Goal: Task Accomplishment & Management: Use online tool/utility

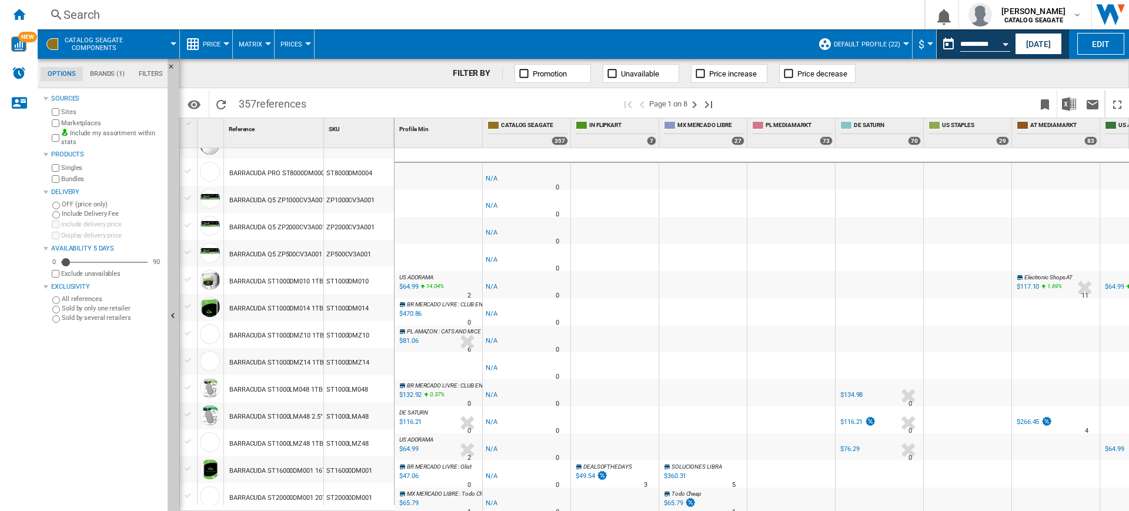
scroll to position [194, 0]
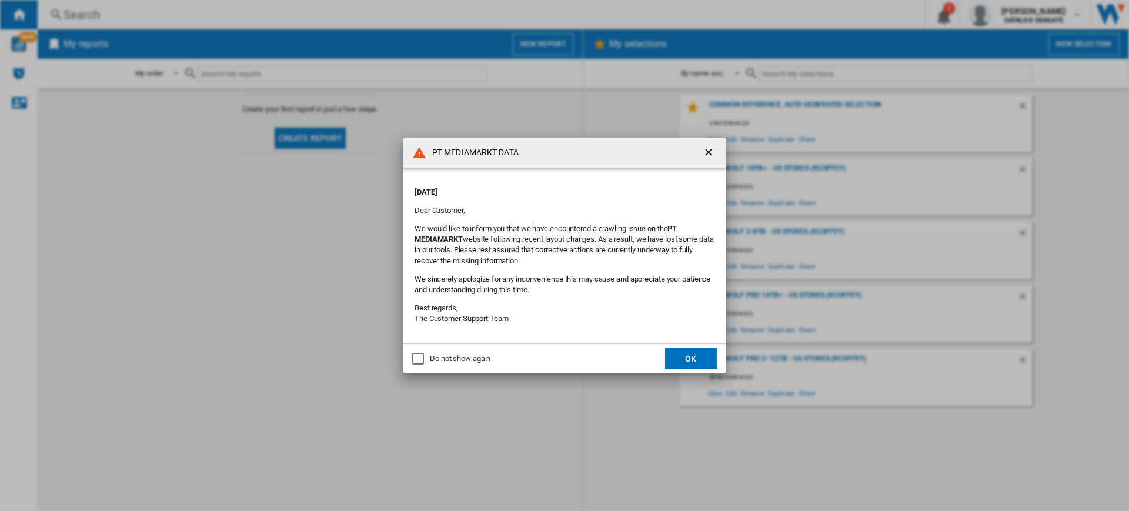
click at [708, 155] on ng-md-icon "getI18NText('BUTTONS.CLOSE_DIALOG')" at bounding box center [710, 153] width 14 height 14
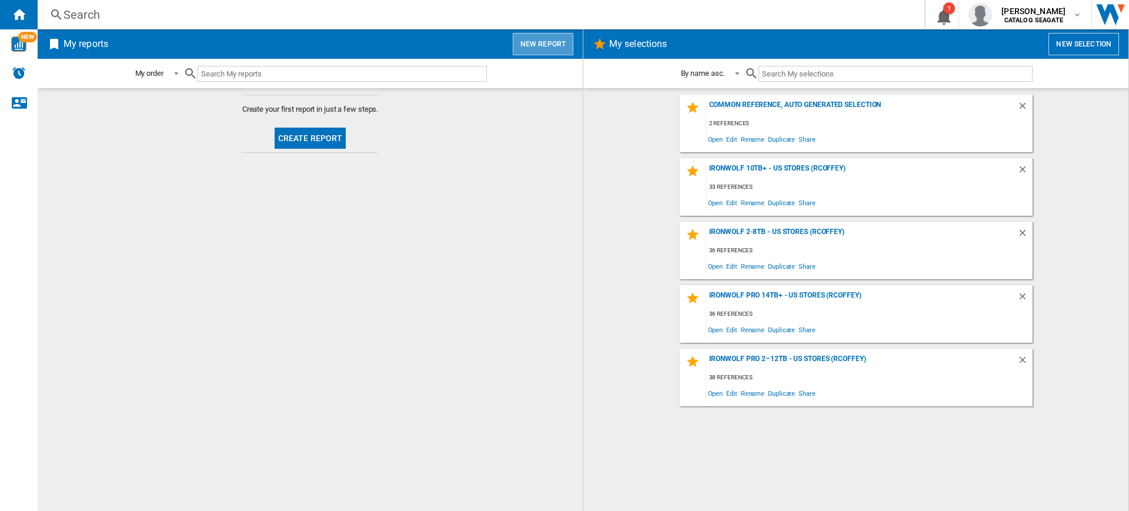
click at [556, 44] on button "New report" at bounding box center [543, 44] width 61 height 22
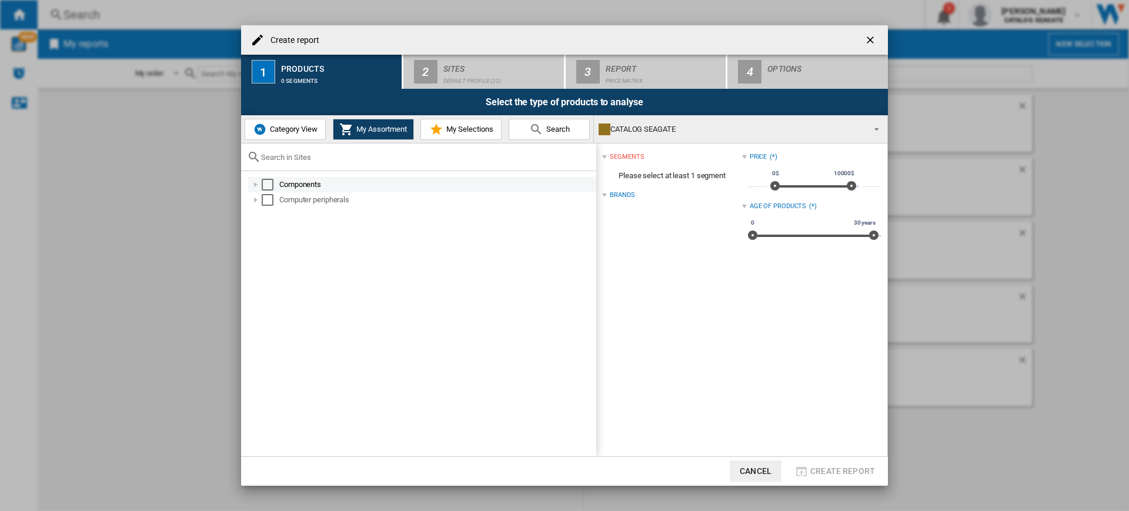
click at [265, 186] on div "Select" at bounding box center [268, 185] width 12 height 12
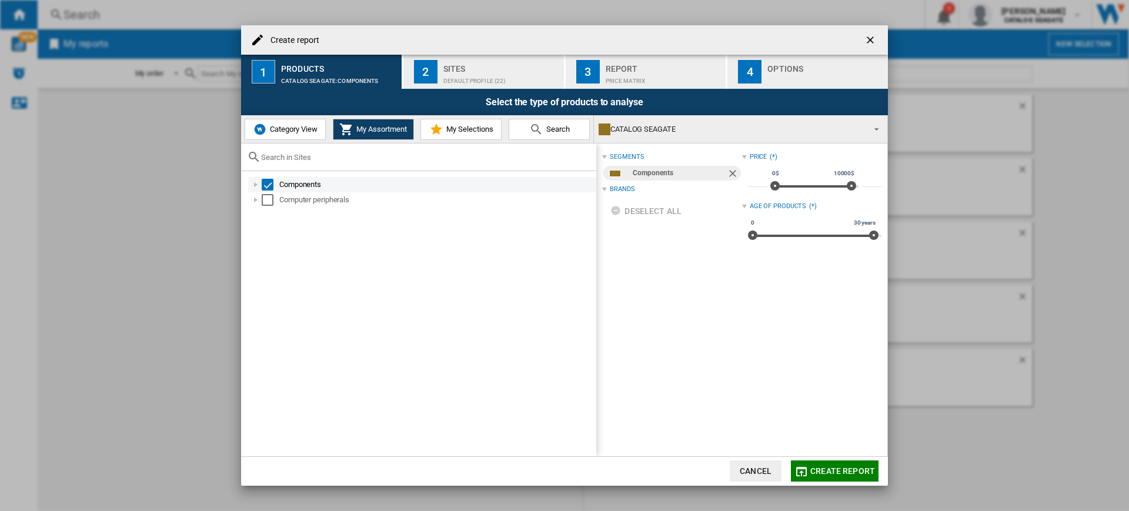
click at [265, 191] on div "Components" at bounding box center [422, 184] width 348 height 15
click at [270, 202] on div "Select" at bounding box center [268, 200] width 12 height 12
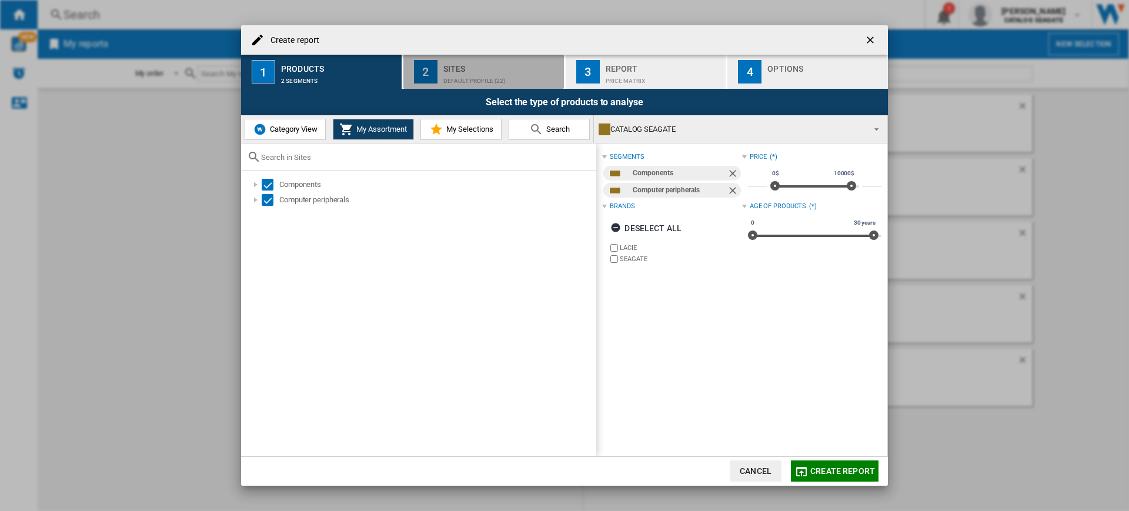
click at [509, 73] on div "Default profile (22)" at bounding box center [501, 78] width 116 height 12
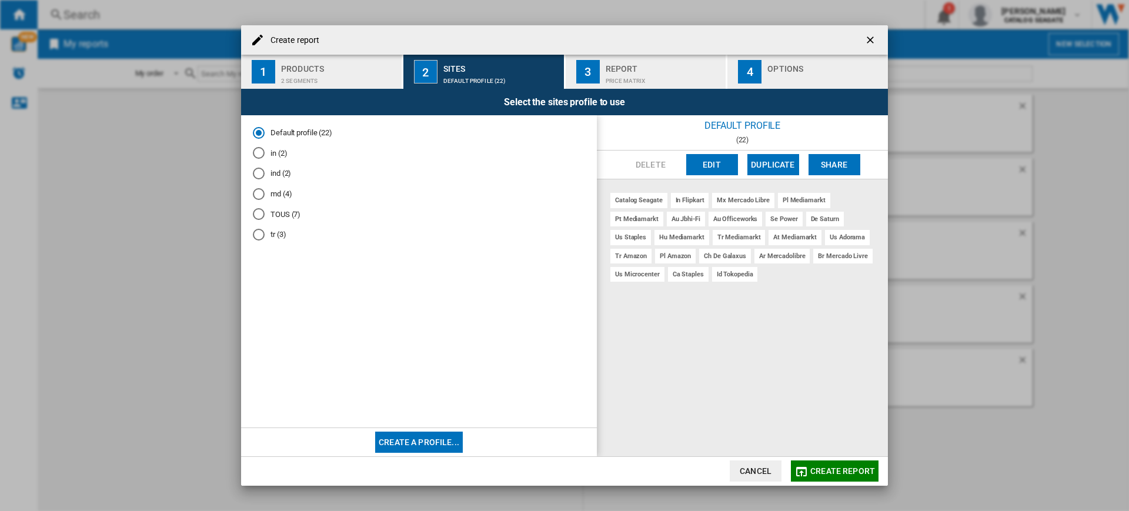
click at [274, 233] on md-radio-button "tr (3)" at bounding box center [419, 234] width 332 height 11
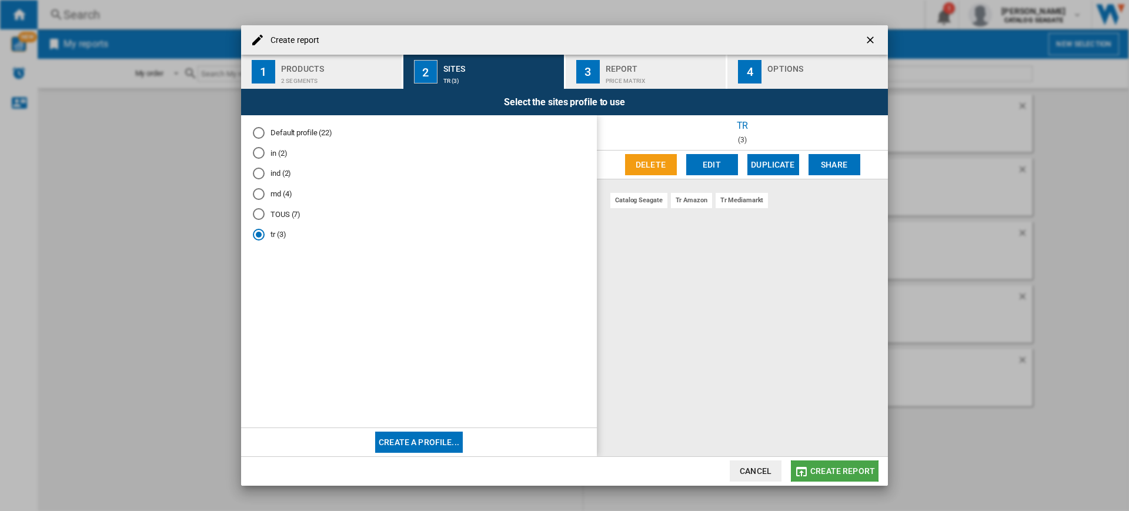
click at [837, 468] on span "Create report" at bounding box center [842, 470] width 65 height 9
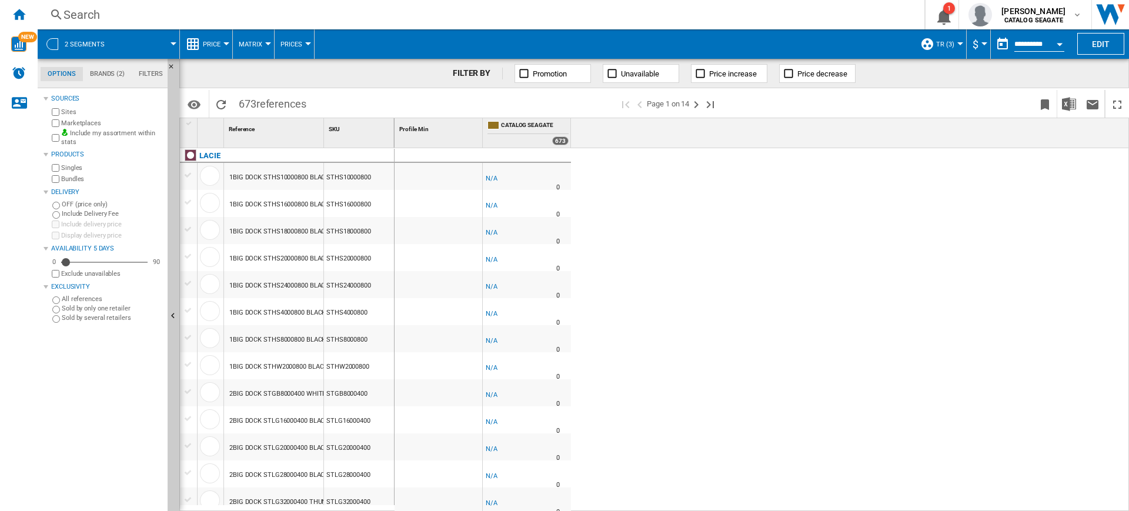
click at [196, 51] on div "Price" at bounding box center [206, 43] width 41 height 29
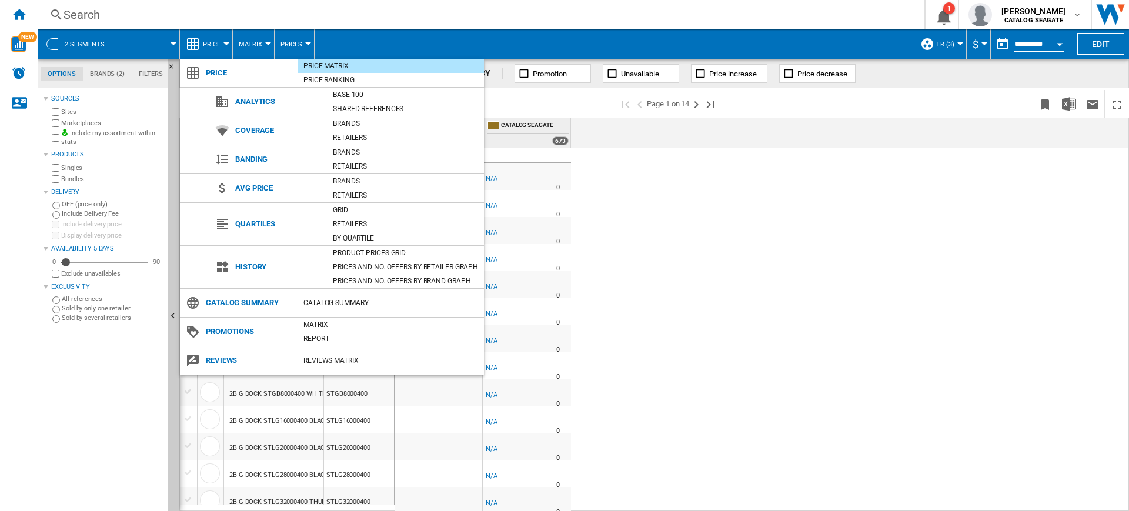
click at [206, 48] on md-backdrop at bounding box center [564, 255] width 1129 height 511
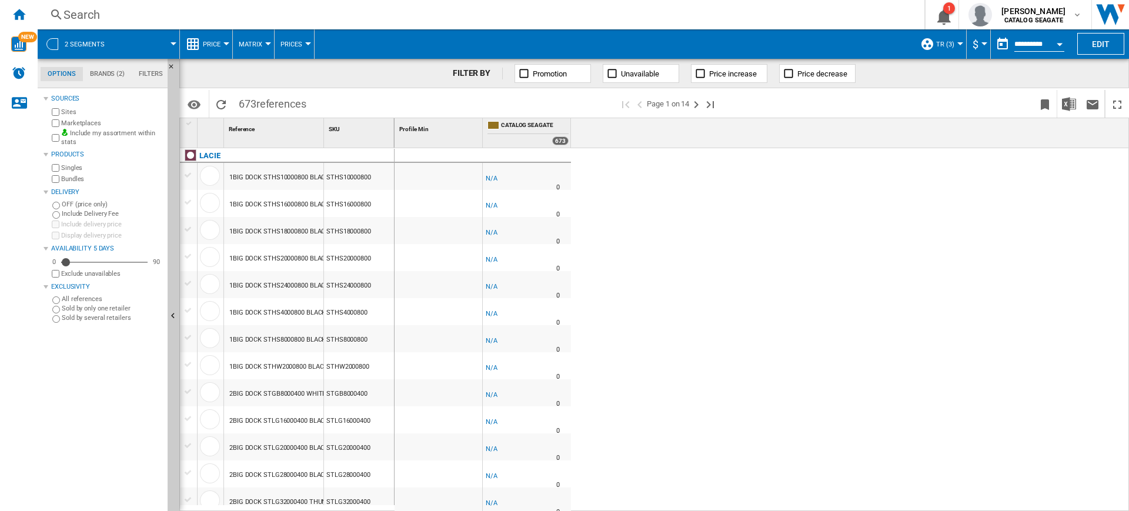
click at [206, 48] on button "Price" at bounding box center [215, 43] width 24 height 29
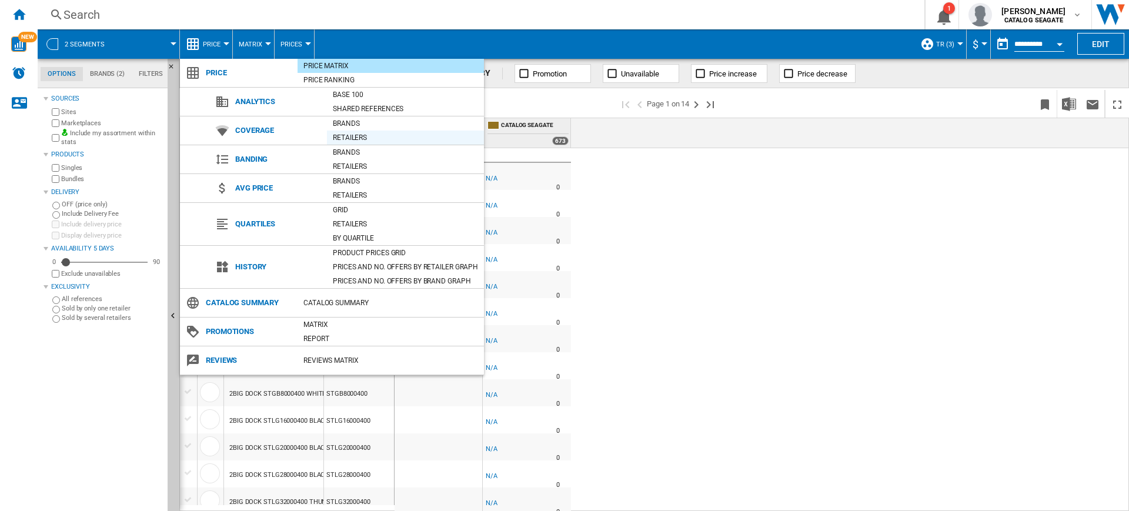
click at [386, 138] on div "Retailers" at bounding box center [405, 138] width 157 height 12
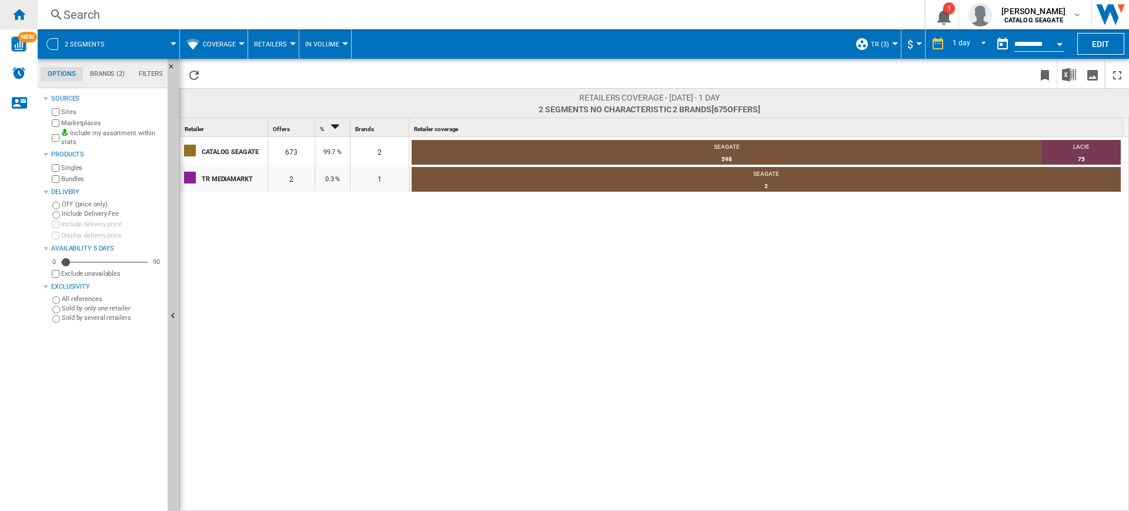
click at [24, 18] on ng-md-icon "Home" at bounding box center [19, 14] width 14 height 14
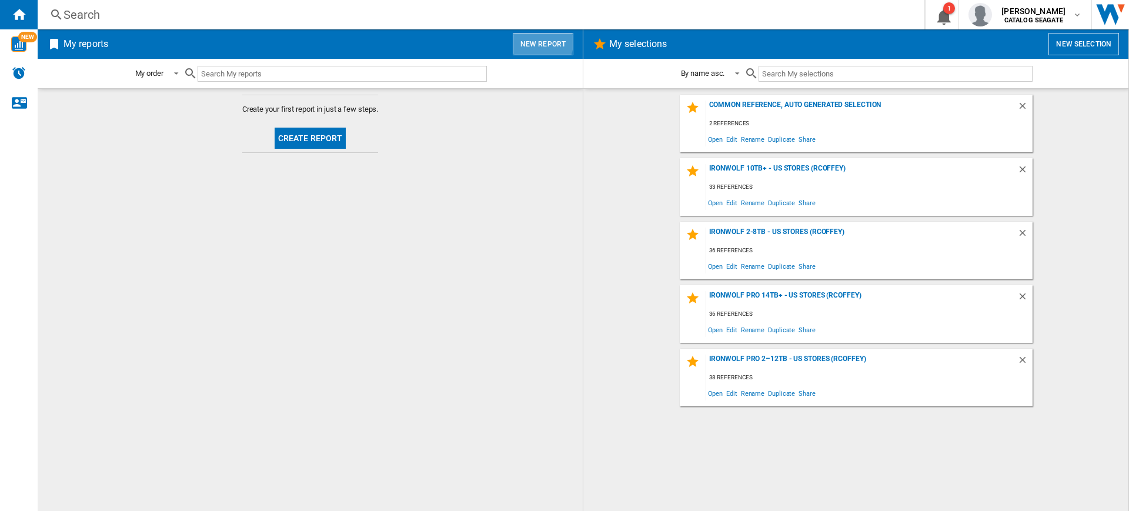
click at [531, 41] on button "New report" at bounding box center [543, 44] width 61 height 22
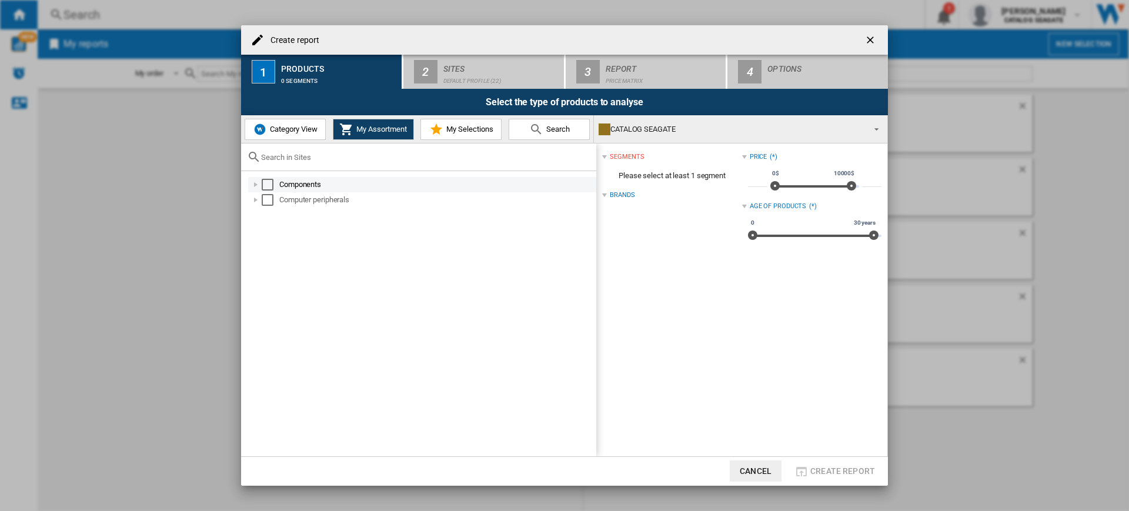
click at [266, 181] on div "Select" at bounding box center [268, 185] width 12 height 12
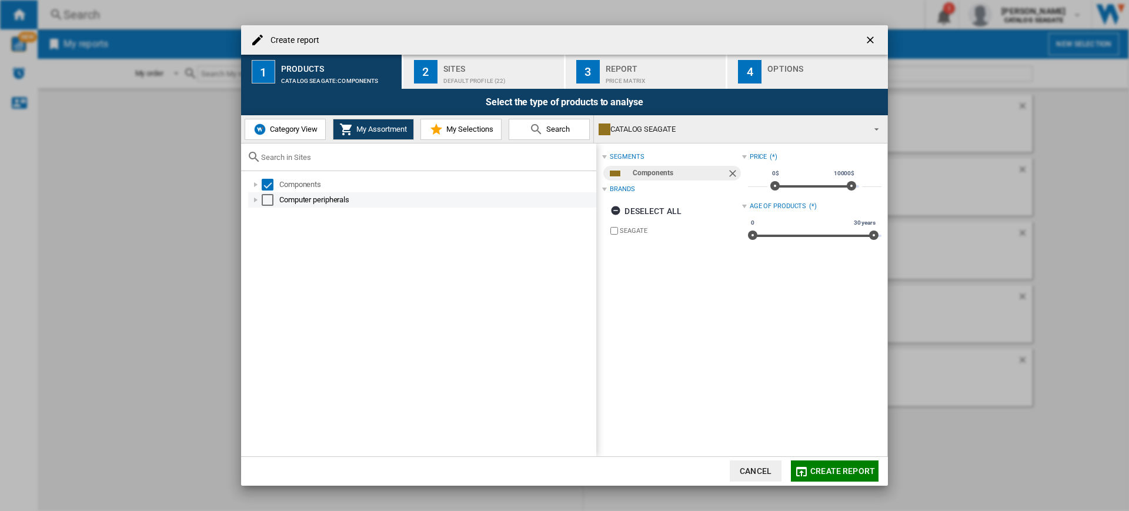
click at [269, 199] on div "Select" at bounding box center [268, 200] width 12 height 12
click at [512, 72] on div "Default profile (22)" at bounding box center [501, 78] width 116 height 12
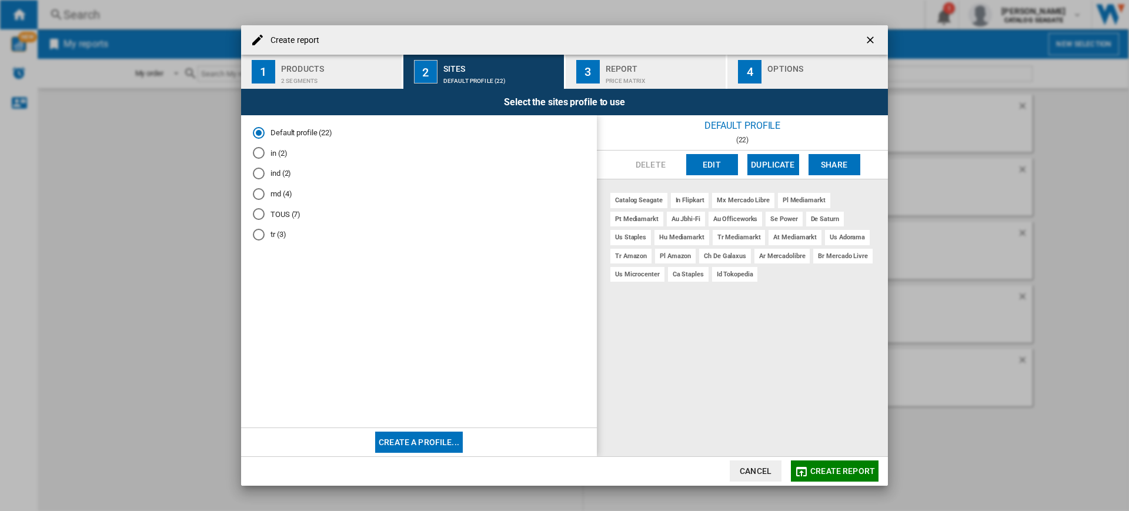
click at [274, 195] on md-radio-button "md (4)" at bounding box center [419, 193] width 332 height 11
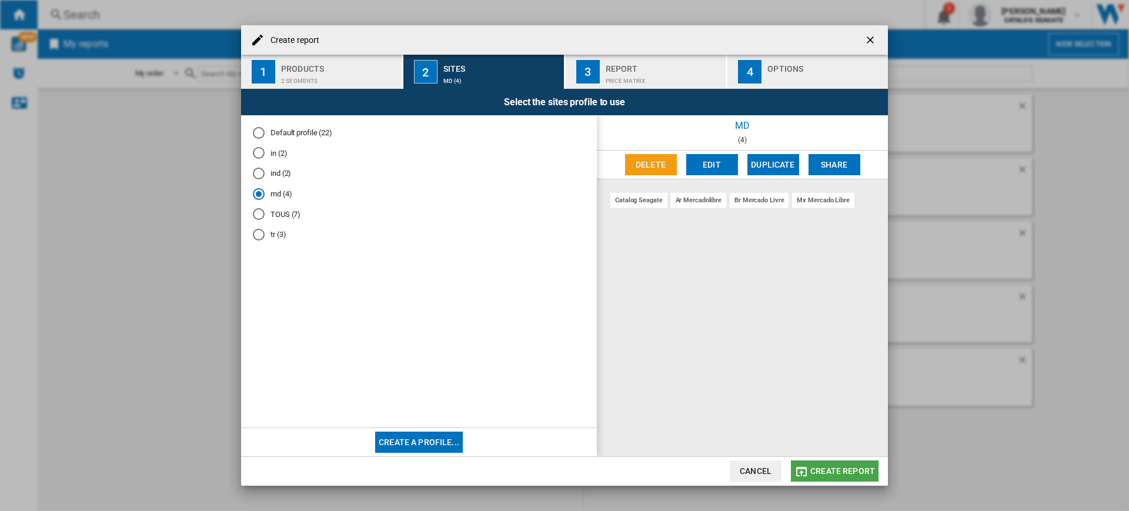
click at [855, 472] on span "Create report" at bounding box center [842, 470] width 65 height 9
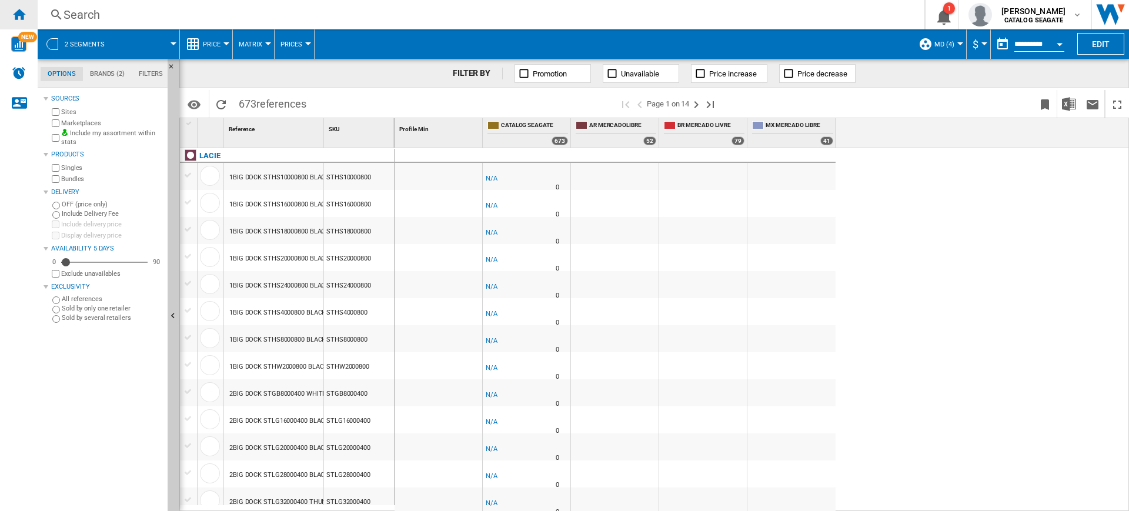
click at [8, 11] on div "Home" at bounding box center [19, 14] width 38 height 29
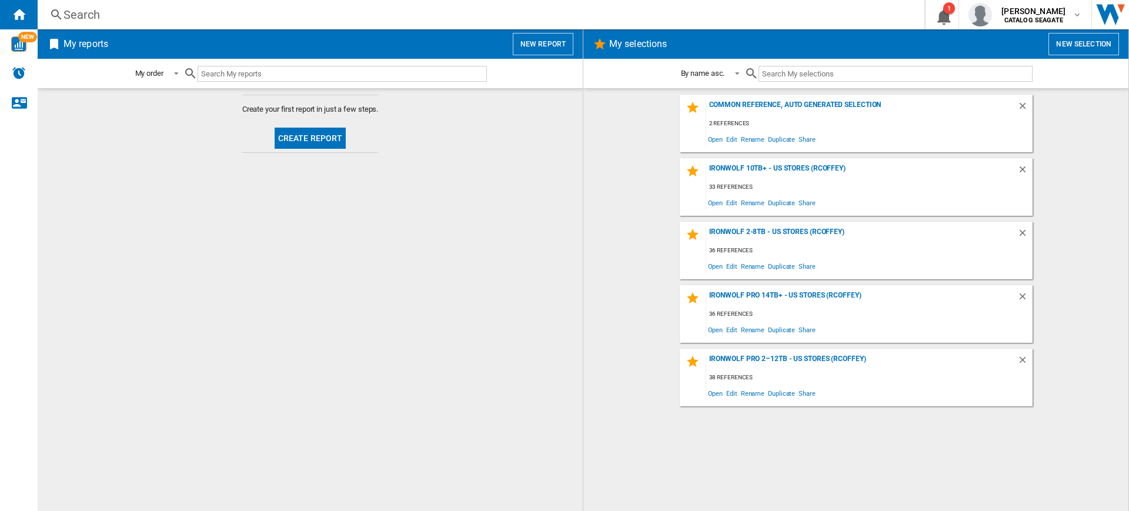
click at [535, 43] on button "New report" at bounding box center [543, 44] width 61 height 22
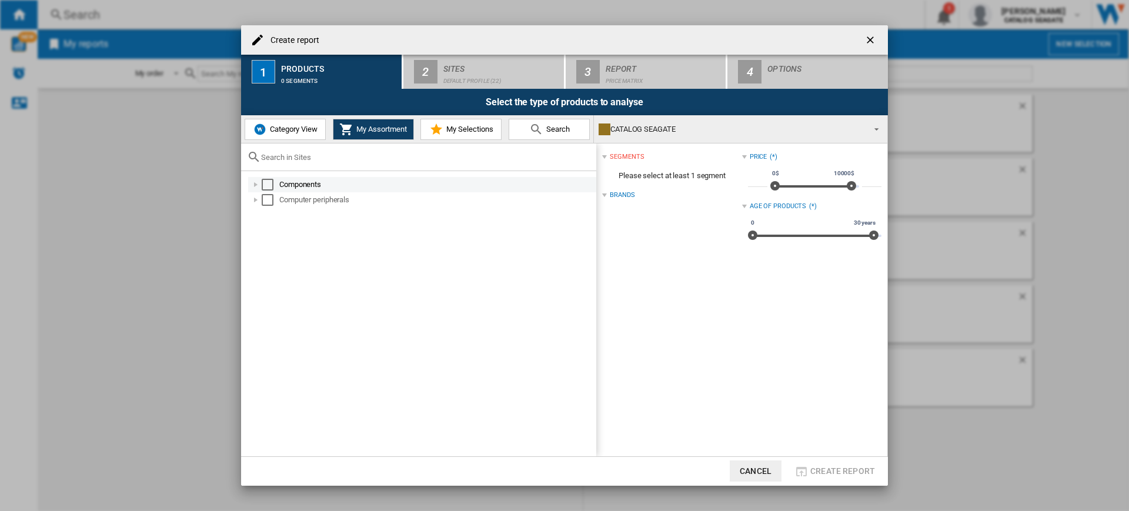
click at [271, 185] on div "Select" at bounding box center [268, 185] width 12 height 12
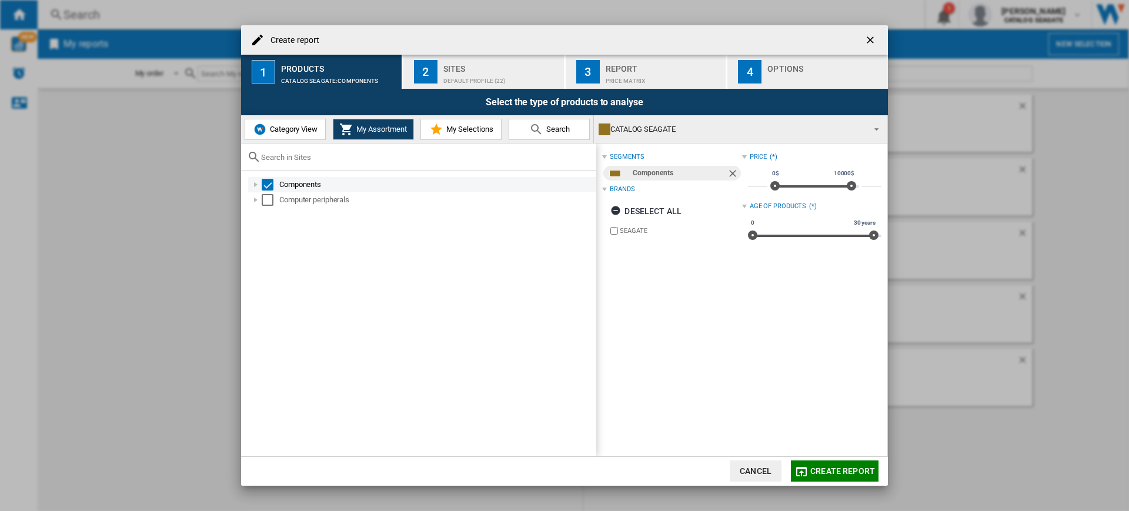
click at [271, 191] on div "Components" at bounding box center [422, 184] width 348 height 15
click at [271, 200] on div "Select" at bounding box center [268, 200] width 12 height 12
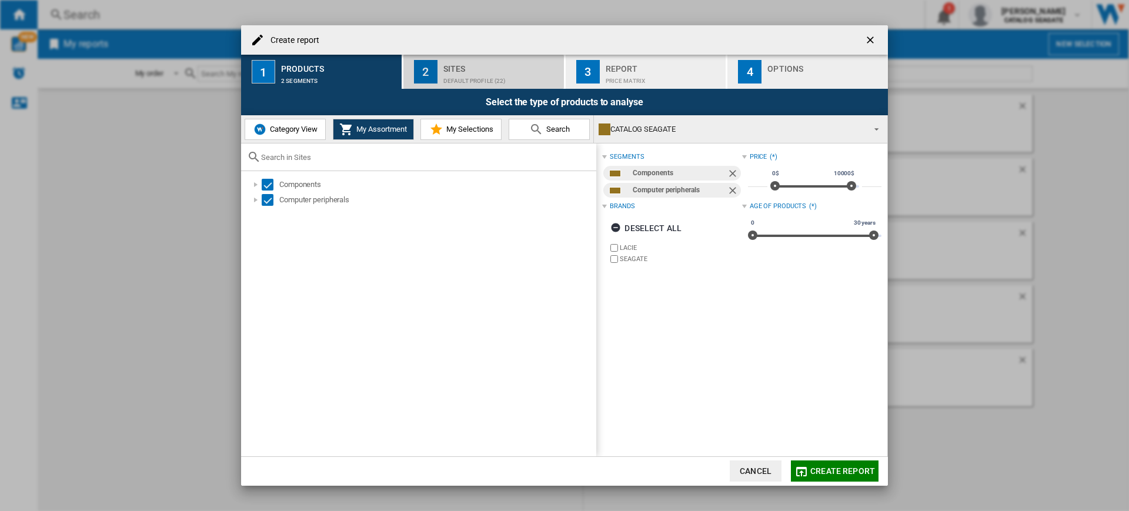
click at [448, 80] on div "Default profile (22)" at bounding box center [501, 78] width 116 height 12
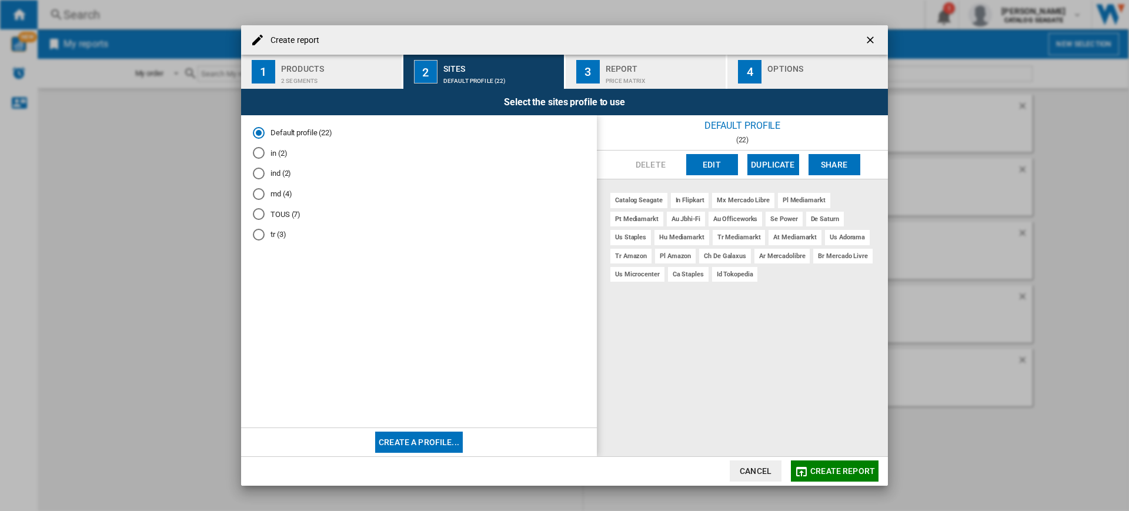
click at [282, 196] on md-radio-button "md (4)" at bounding box center [419, 193] width 332 height 11
click at [842, 479] on button "Create report" at bounding box center [835, 471] width 88 height 21
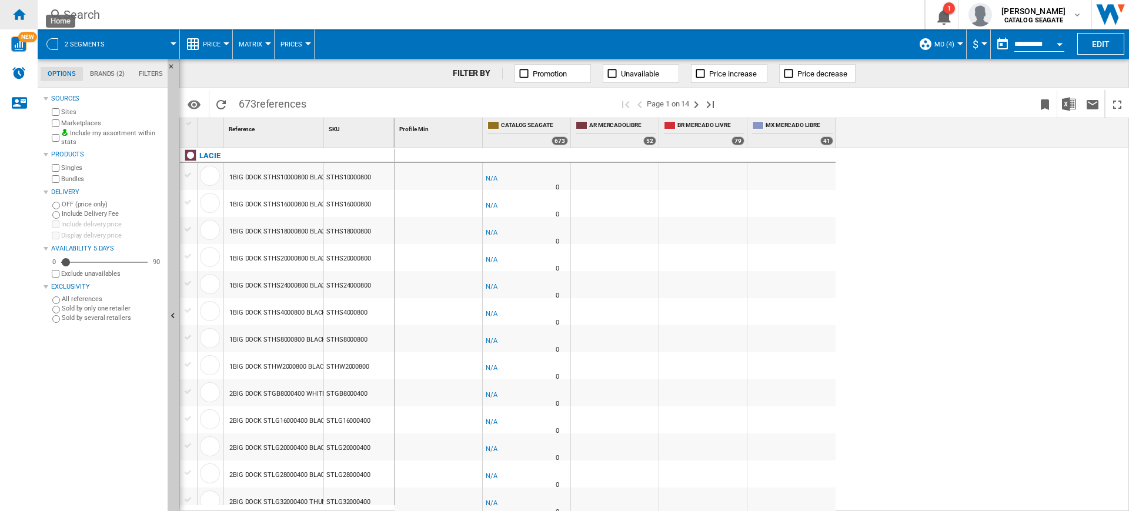
click at [21, 19] on ng-md-icon "Home" at bounding box center [19, 14] width 14 height 14
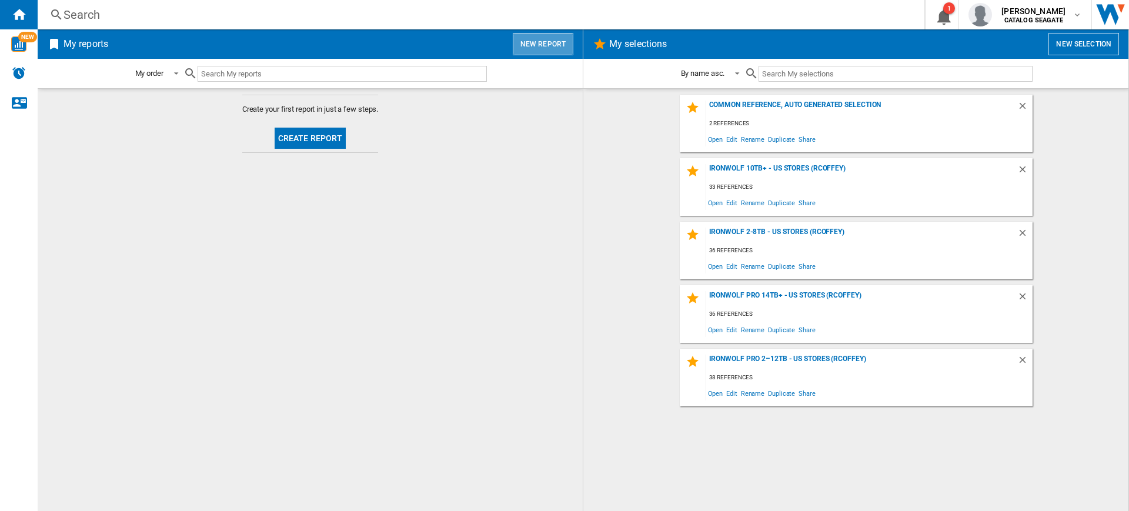
click at [566, 38] on button "New report" at bounding box center [543, 44] width 61 height 22
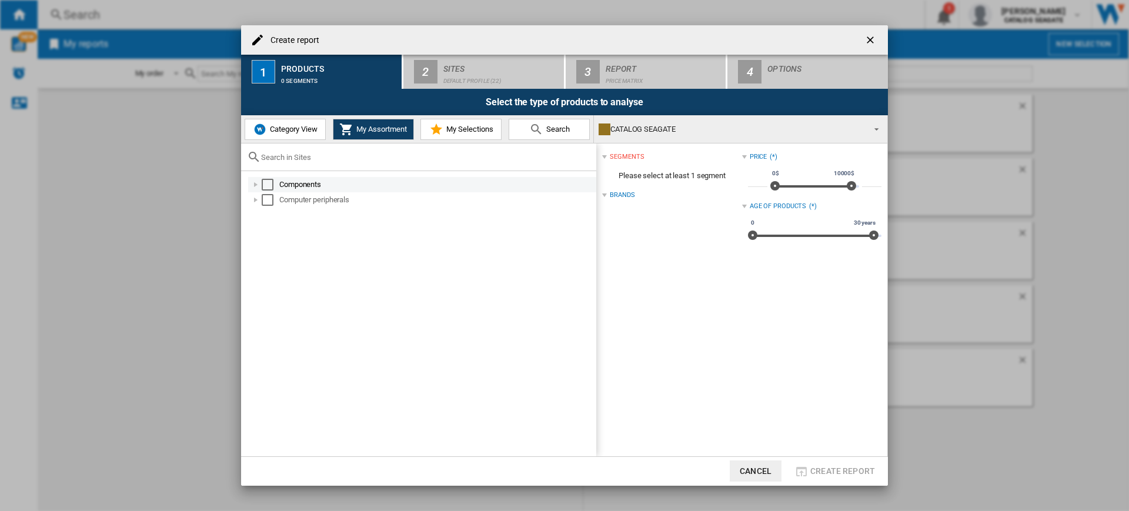
click at [272, 181] on div "Select" at bounding box center [268, 185] width 12 height 12
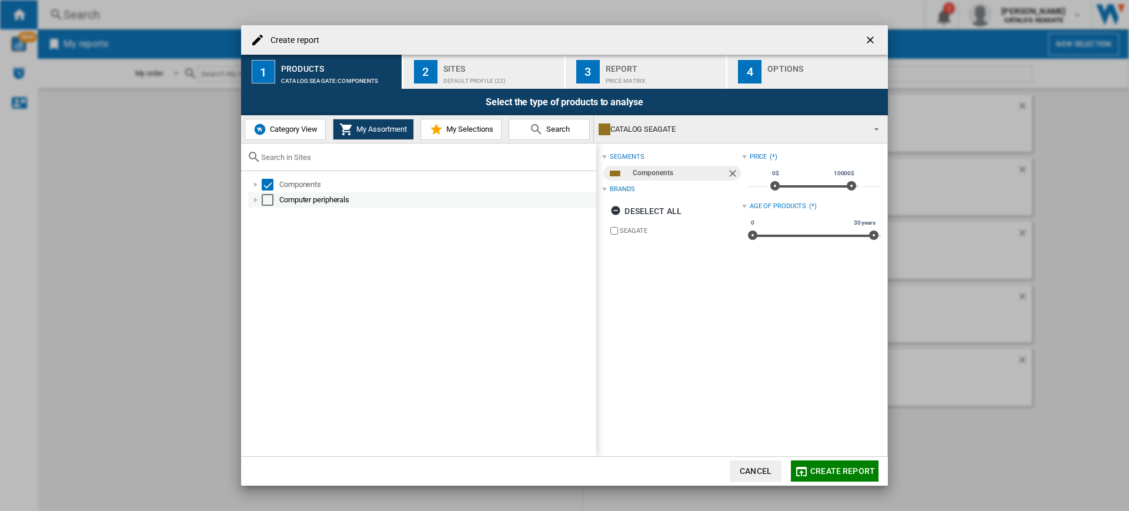
click at [269, 198] on div "Select" at bounding box center [268, 200] width 12 height 12
click at [471, 92] on div "Select the type of products to analyse" at bounding box center [564, 102] width 647 height 26
click at [502, 75] on div "Default profile (22)" at bounding box center [501, 78] width 116 height 12
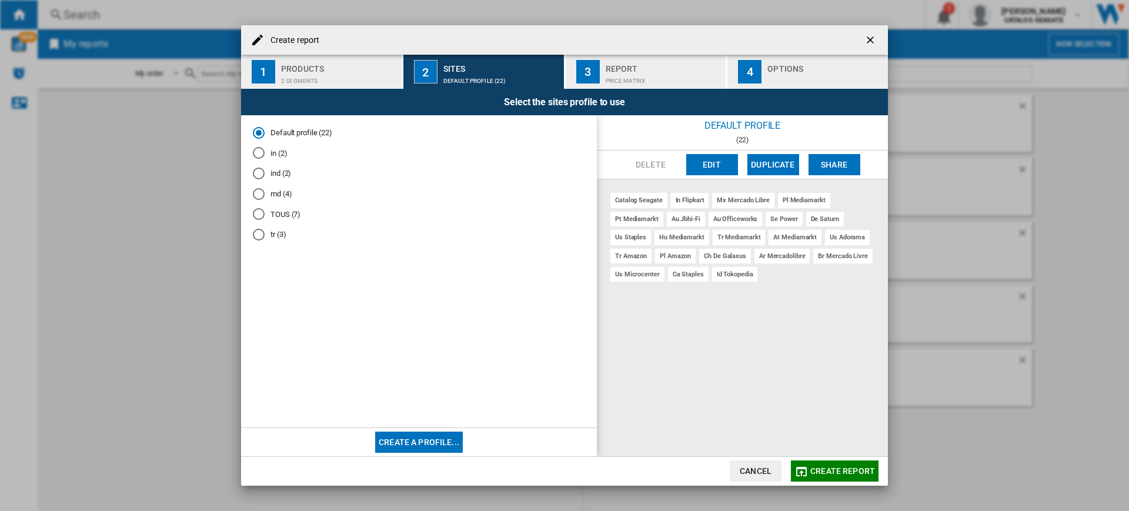
click at [297, 172] on md-radio-button "ind (2)" at bounding box center [419, 173] width 332 height 11
click at [856, 471] on span "Create report" at bounding box center [842, 470] width 65 height 9
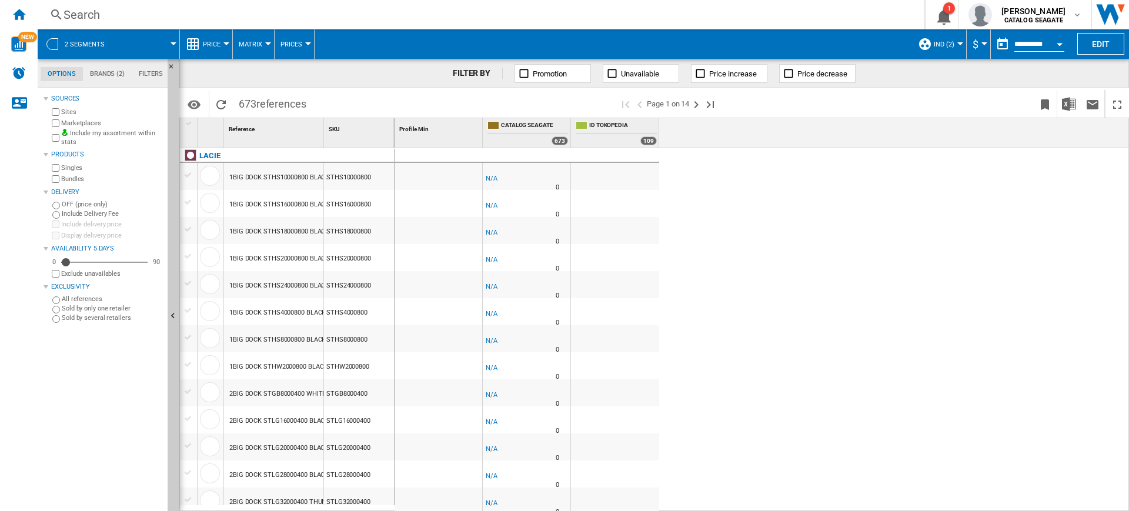
click at [94, 122] on label "Marketplaces" at bounding box center [112, 123] width 102 height 9
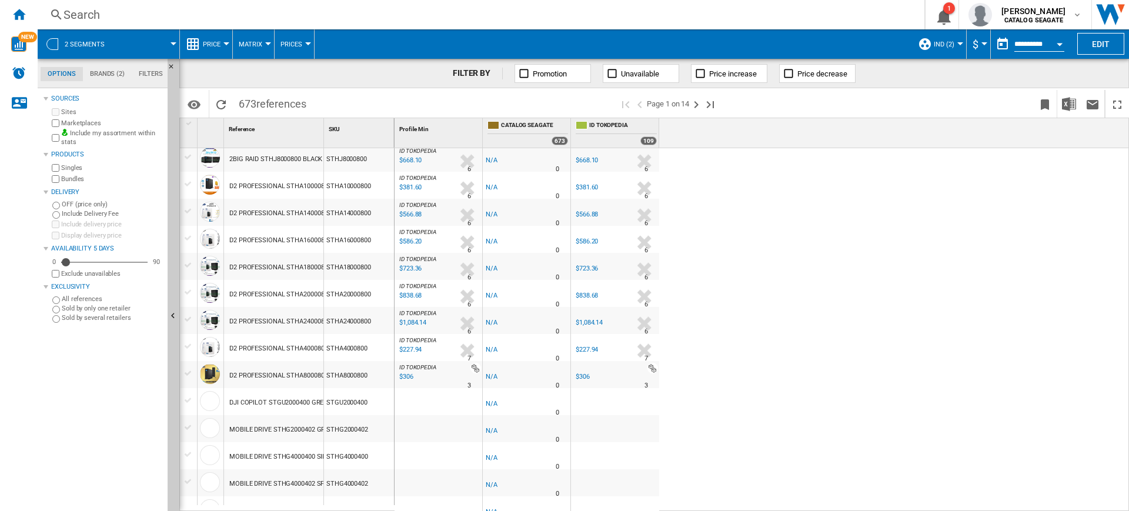
scroll to position [613, 0]
click at [25, 22] on div "Home" at bounding box center [19, 14] width 38 height 29
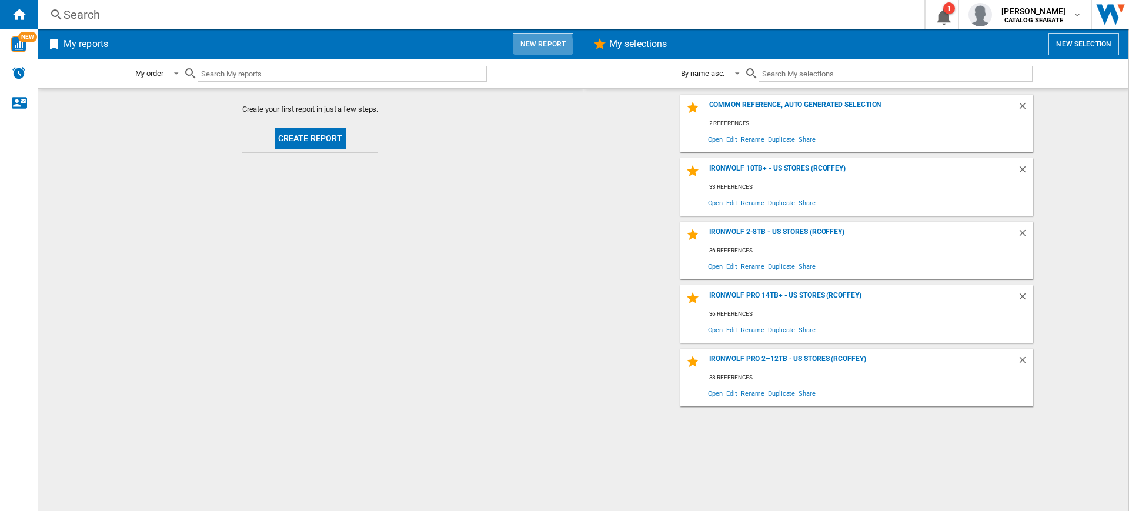
click at [521, 49] on button "New report" at bounding box center [543, 44] width 61 height 22
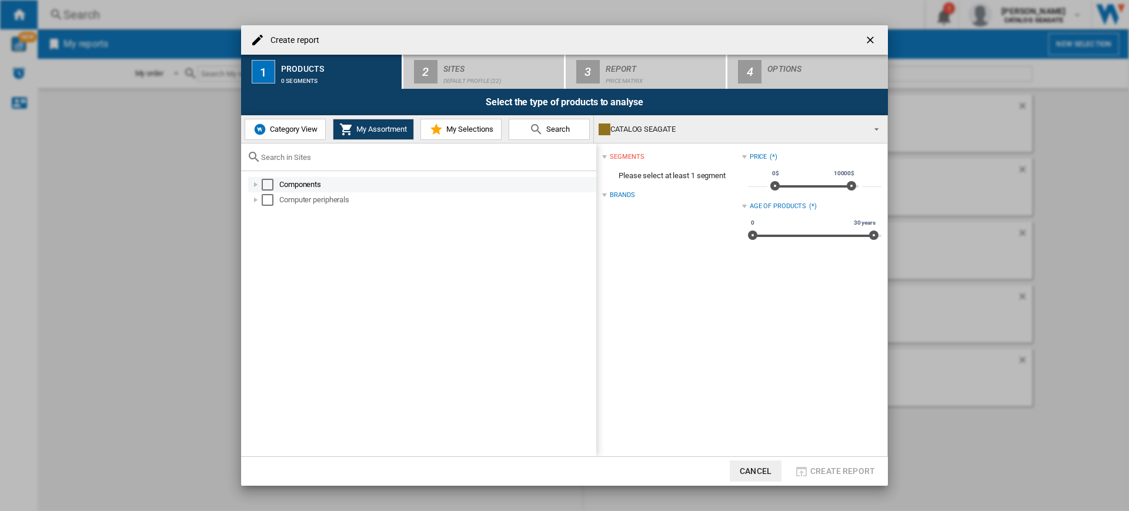
click at [263, 181] on div "Select" at bounding box center [268, 185] width 12 height 12
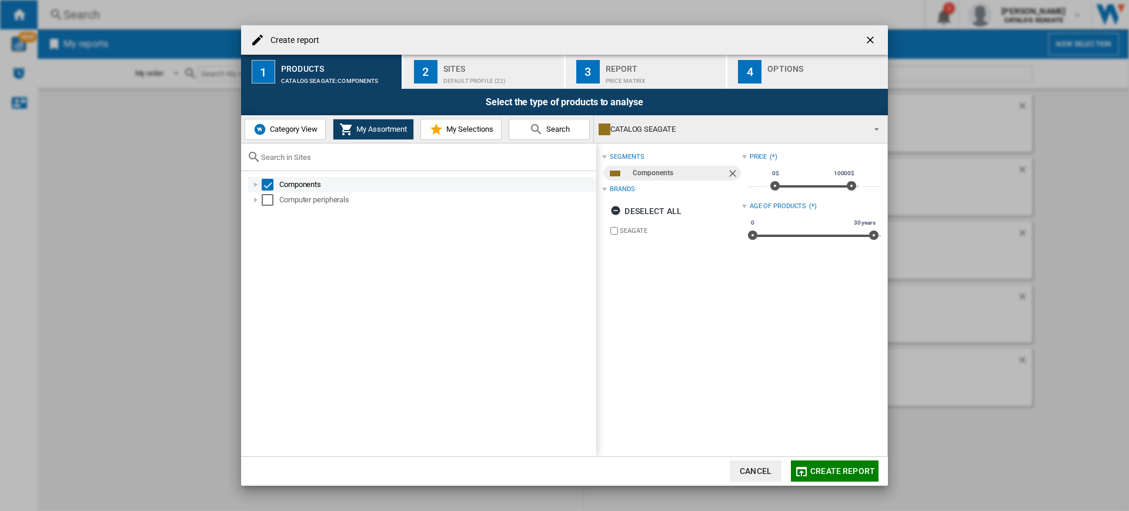
click at [264, 188] on div "Select" at bounding box center [268, 185] width 12 height 12
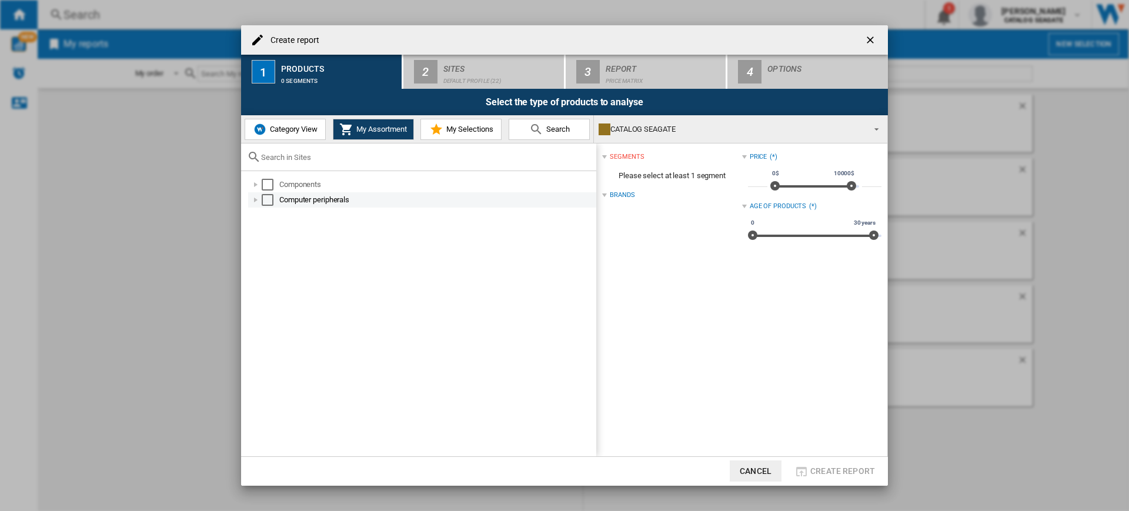
click at [267, 202] on div "Select" at bounding box center [268, 200] width 12 height 12
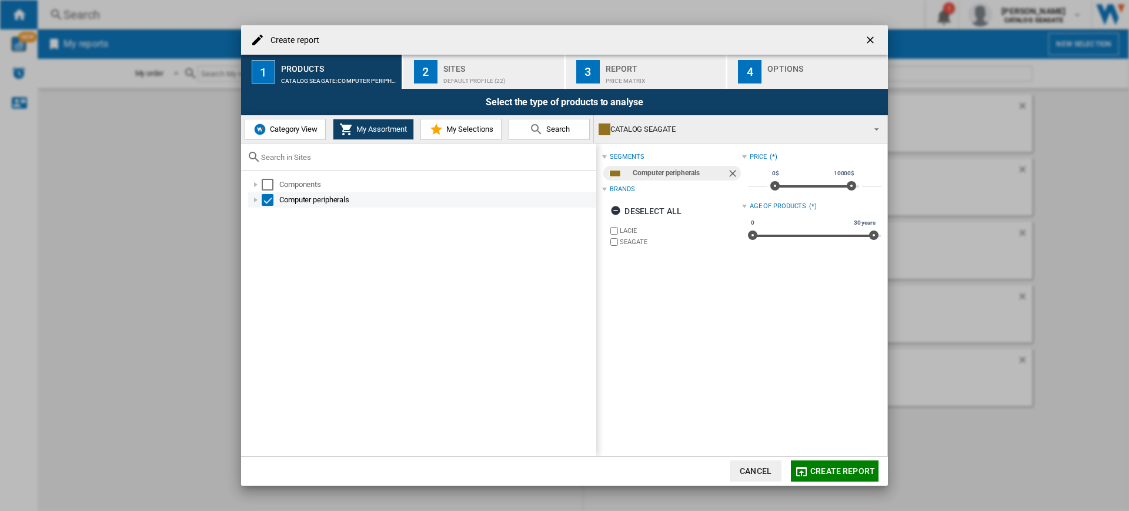
click at [268, 192] on div "Computer peripherals" at bounding box center [422, 199] width 348 height 15
click at [268, 184] on div "Select" at bounding box center [268, 185] width 12 height 12
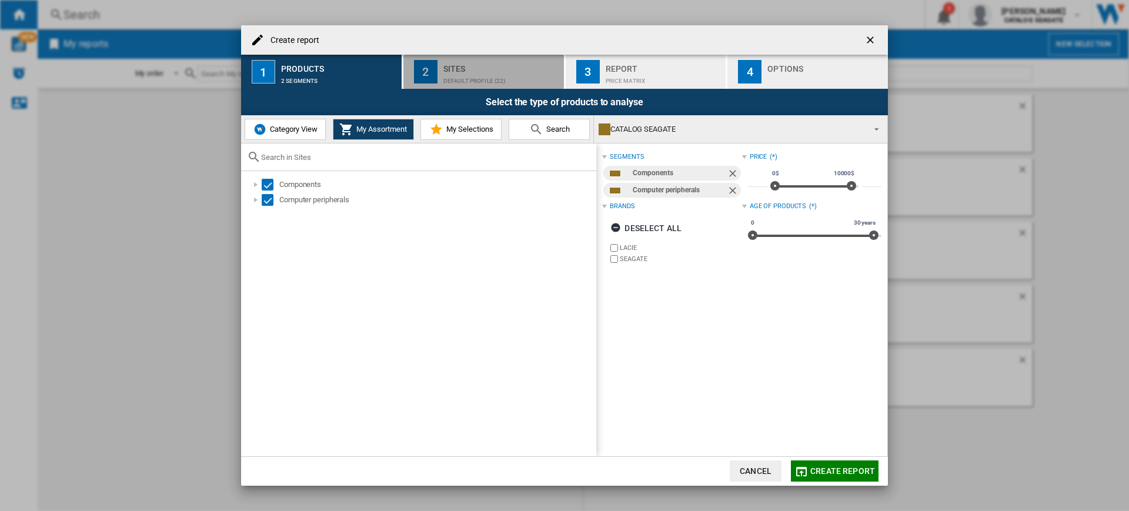
click at [523, 80] on div "Default profile (22)" at bounding box center [501, 78] width 116 height 12
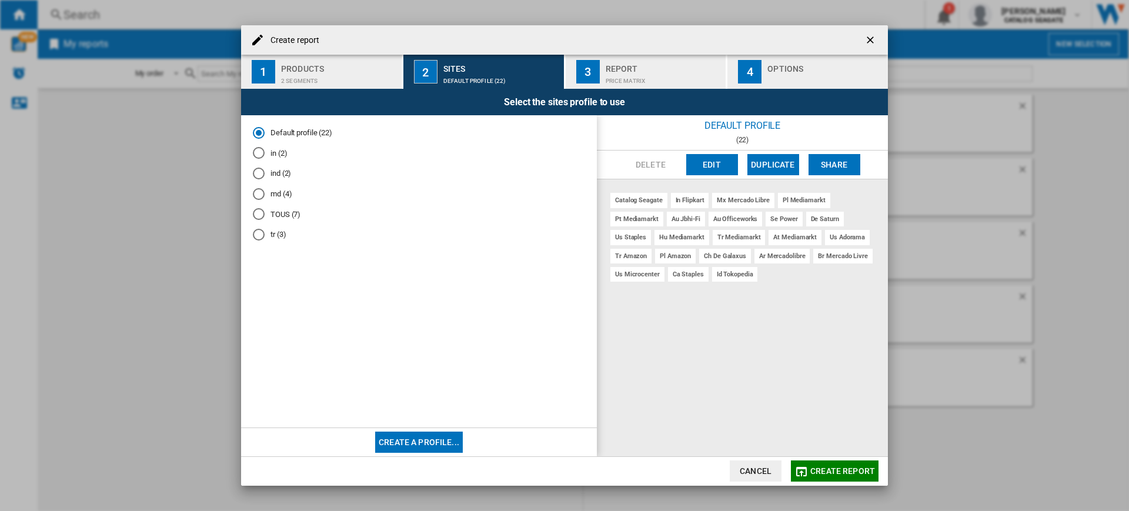
click at [276, 152] on md-radio-button "in (2)" at bounding box center [419, 153] width 332 height 11
click at [833, 468] on span "Create report" at bounding box center [842, 470] width 65 height 9
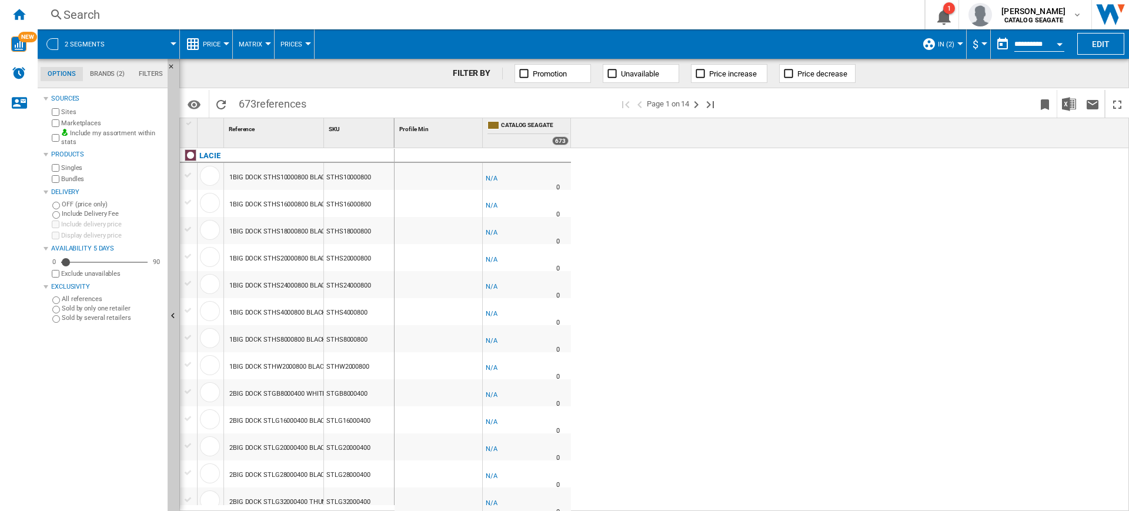
click at [266, 38] on button "Matrix" at bounding box center [253, 43] width 29 height 29
click at [222, 41] on md-backdrop at bounding box center [564, 255] width 1129 height 511
click at [214, 49] on button "Price" at bounding box center [215, 43] width 24 height 29
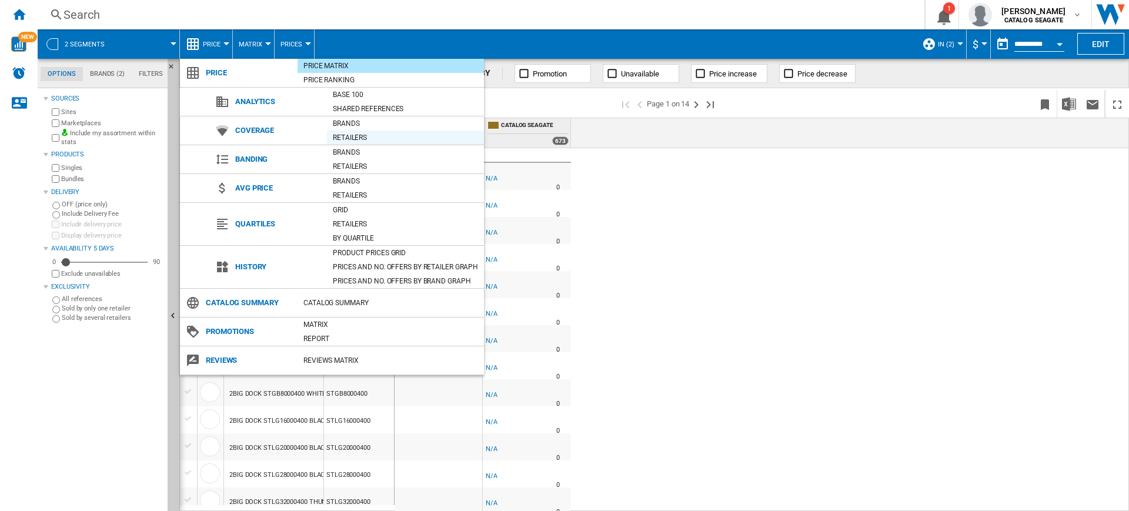
click at [365, 135] on div "Retailers" at bounding box center [405, 138] width 157 height 12
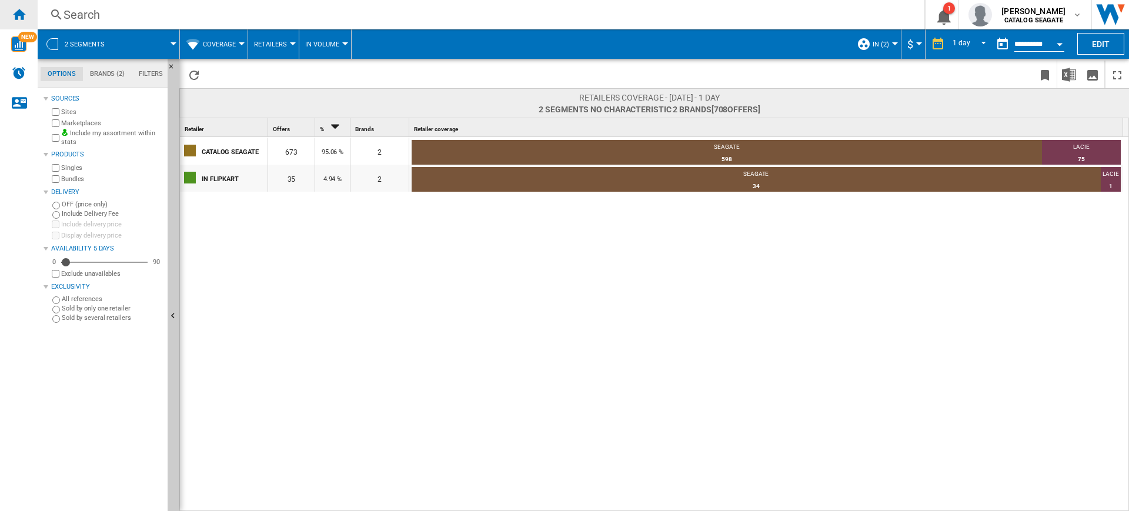
click at [23, 22] on div "Home" at bounding box center [19, 14] width 38 height 29
